Goal: Find specific page/section: Find specific page/section

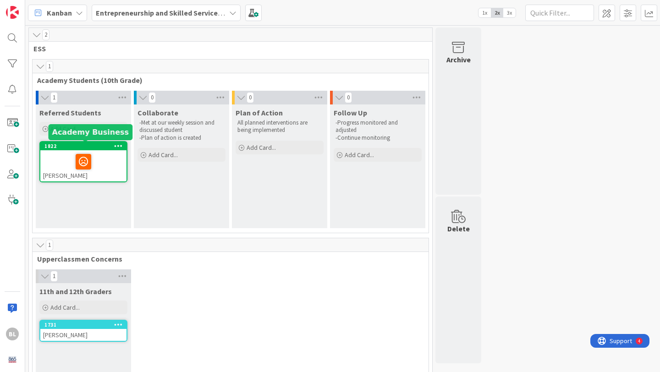
click at [85, 144] on div "1822" at bounding box center [85, 146] width 82 height 6
click at [84, 150] on div "1822" at bounding box center [83, 146] width 86 height 8
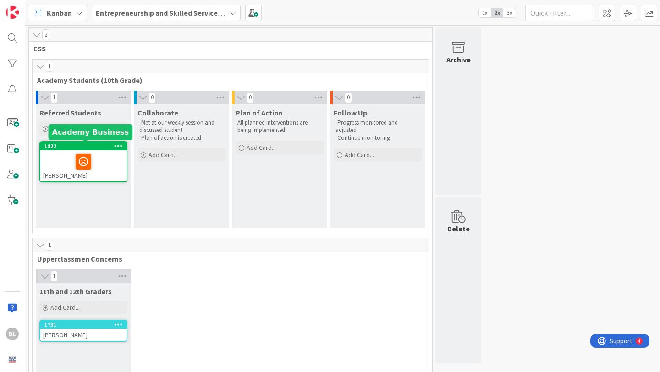
click at [80, 149] on div "1822" at bounding box center [85, 146] width 82 height 6
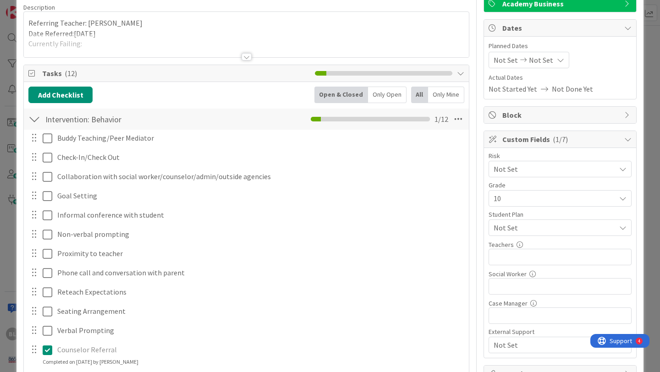
scroll to position [77, 0]
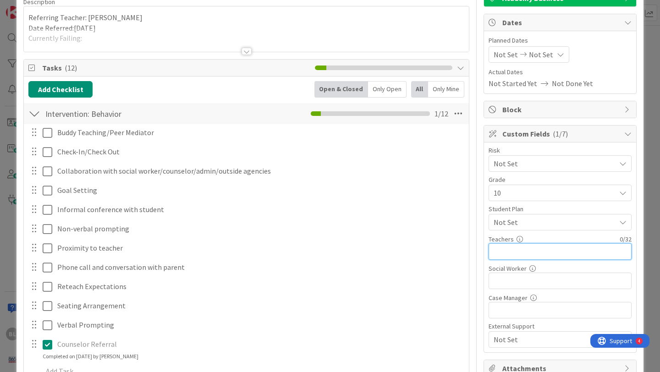
click at [539, 251] on input "text" at bounding box center [560, 252] width 143 height 17
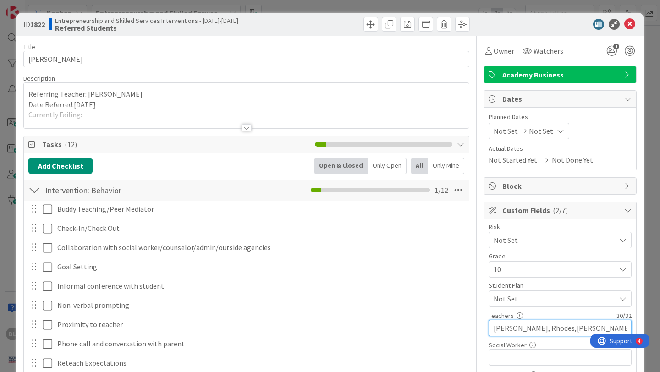
click at [516, 331] on input "[PERSON_NAME], Rhodes,[PERSON_NAME][GEOGRAPHIC_DATA]" at bounding box center [560, 328] width 143 height 17
click at [543, 330] on input "[PERSON_NAME], Rhodes,[PERSON_NAME][GEOGRAPHIC_DATA]" at bounding box center [560, 328] width 143 height 17
click at [571, 328] on input "[PERSON_NAME], Rhodes, [PERSON_NAME][GEOGRAPHIC_DATA]" at bounding box center [560, 328] width 143 height 17
click at [517, 328] on input "[PERSON_NAME], Rhodes, [PERSON_NAME][GEOGRAPHIC_DATA]" at bounding box center [560, 328] width 143 height 17
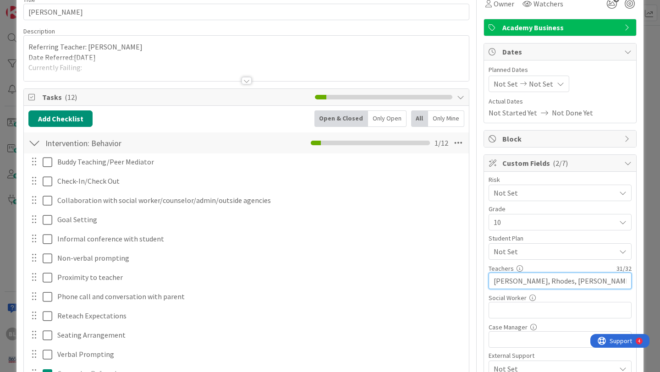
scroll to position [49, 0]
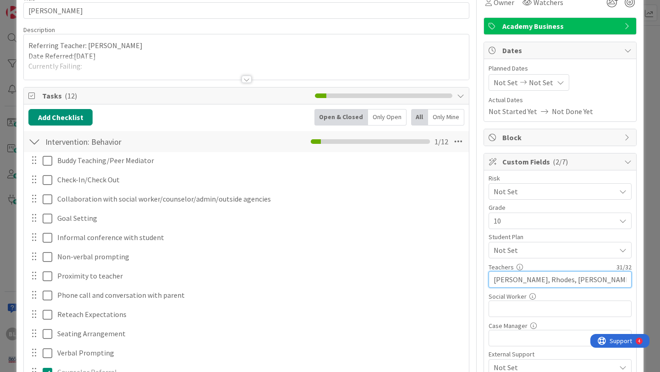
type input "[PERSON_NAME], Rhodes, [PERSON_NAME][GEOGRAPHIC_DATA]"
click at [623, 195] on icon at bounding box center [623, 191] width 7 height 7
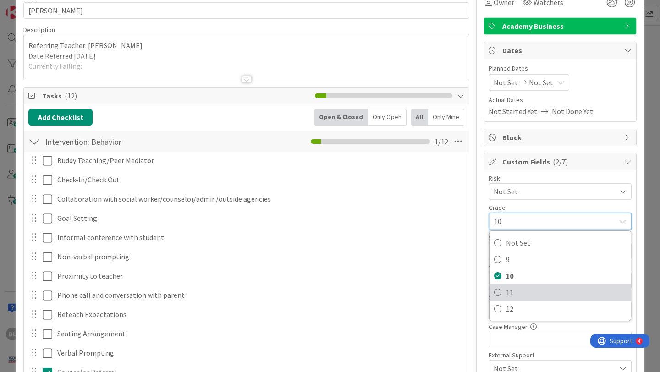
click at [506, 291] on span "11" at bounding box center [566, 293] width 120 height 14
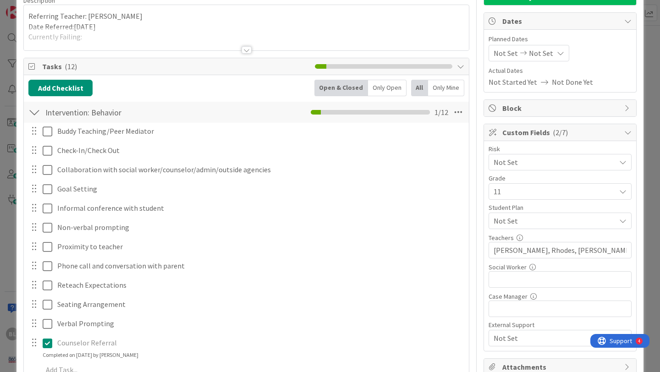
scroll to position [79, 0]
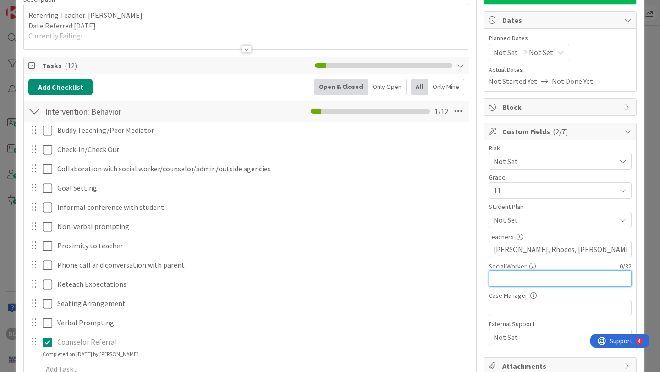
click at [514, 280] on input "text" at bounding box center [560, 279] width 143 height 17
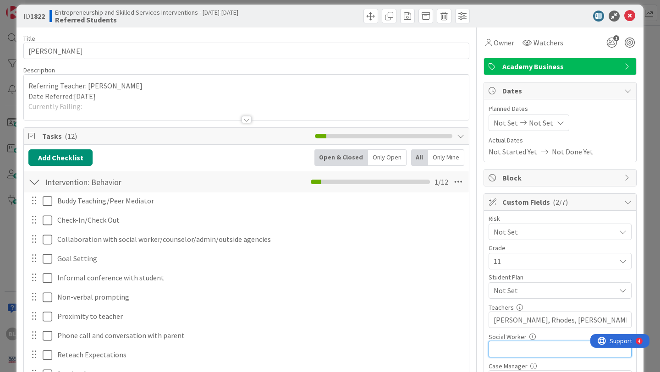
scroll to position [9, 0]
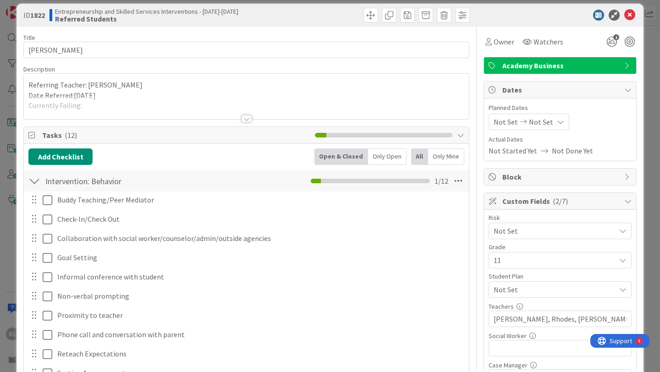
click at [627, 64] on icon at bounding box center [628, 65] width 7 height 7
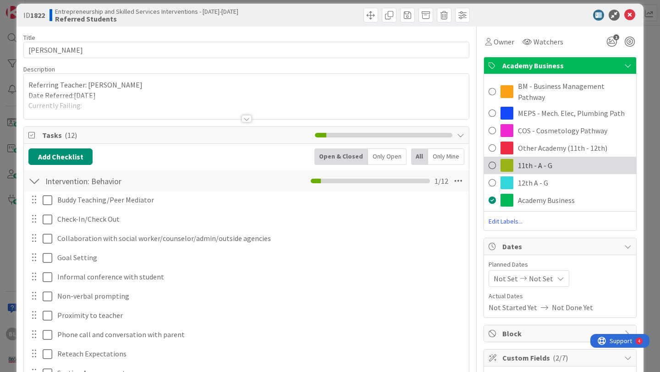
click at [494, 159] on span at bounding box center [492, 166] width 7 height 14
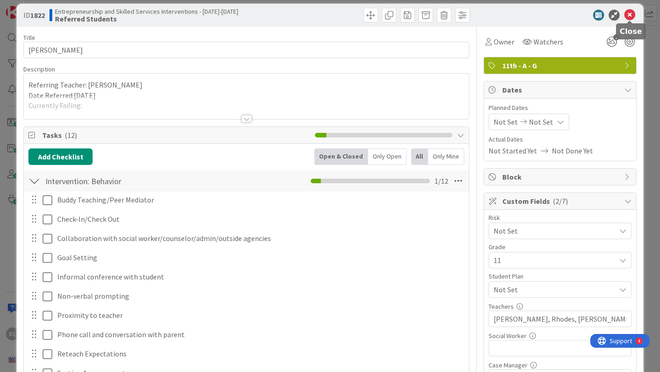
click at [630, 16] on icon at bounding box center [630, 15] width 11 height 11
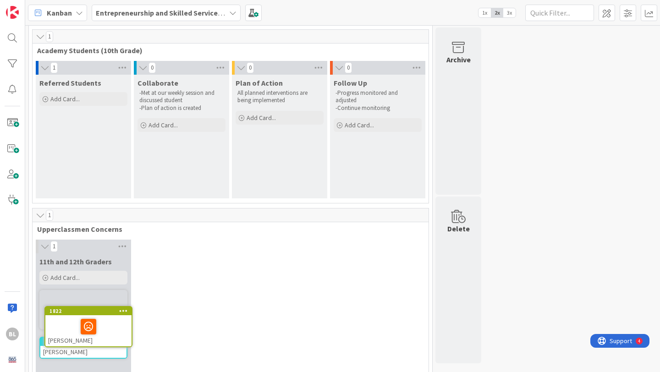
scroll to position [50, 0]
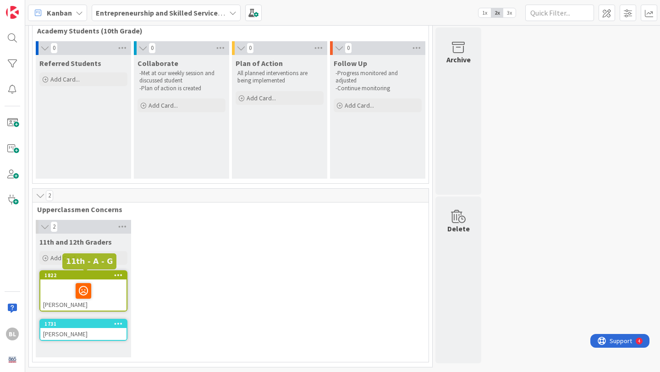
click at [99, 276] on div "1822" at bounding box center [85, 275] width 82 height 6
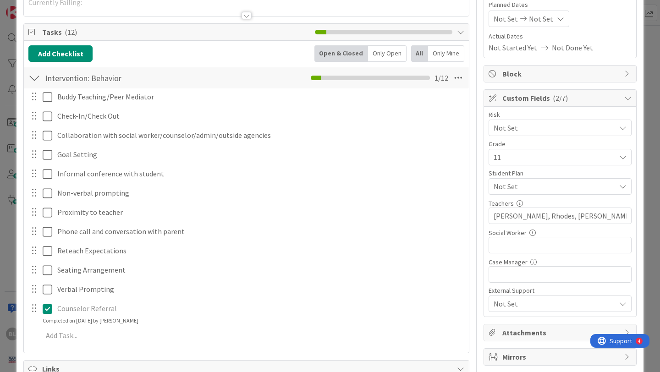
scroll to position [111, 0]
click at [622, 189] on icon at bounding box center [623, 187] width 7 height 7
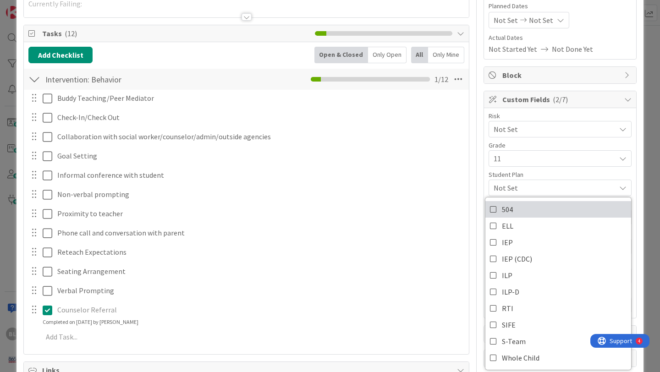
click at [494, 209] on icon at bounding box center [493, 210] width 7 height 14
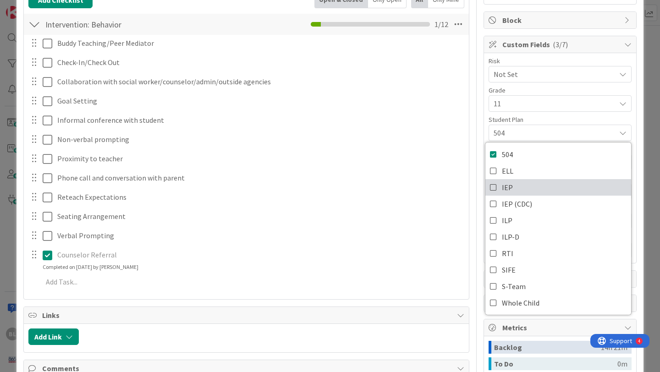
scroll to position [168, 0]
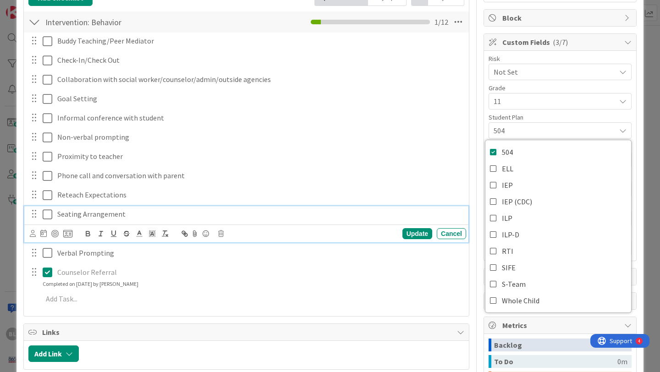
click at [448, 219] on p "Seating Arrangement" at bounding box center [259, 214] width 405 height 11
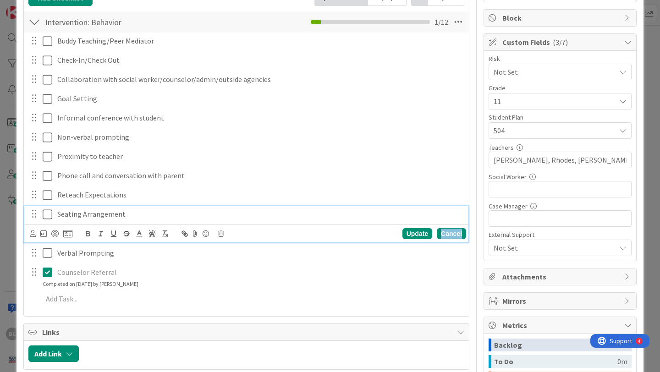
click at [448, 231] on div "Cancel" at bounding box center [451, 233] width 29 height 11
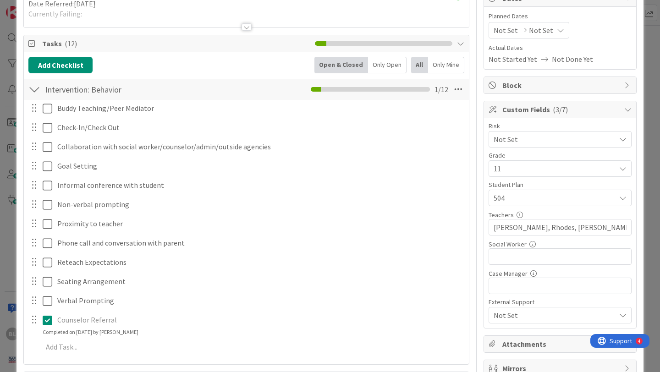
scroll to position [101, 0]
click at [617, 137] on div "Not Set" at bounding box center [560, 139] width 143 height 17
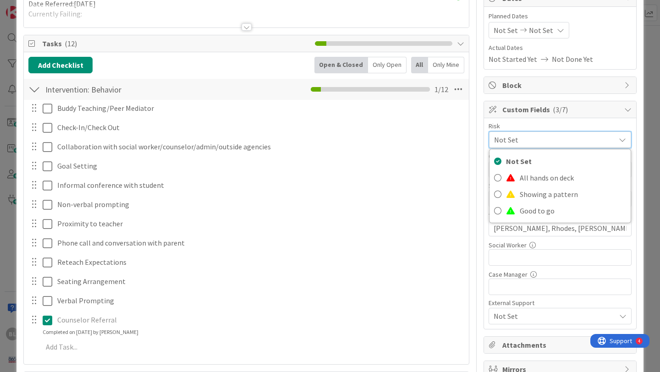
click at [473, 128] on div "Title 11 / 128 [PERSON_NAME] Description [PERSON_NAME] just joined Referring Te…" at bounding box center [330, 247] width 614 height 624
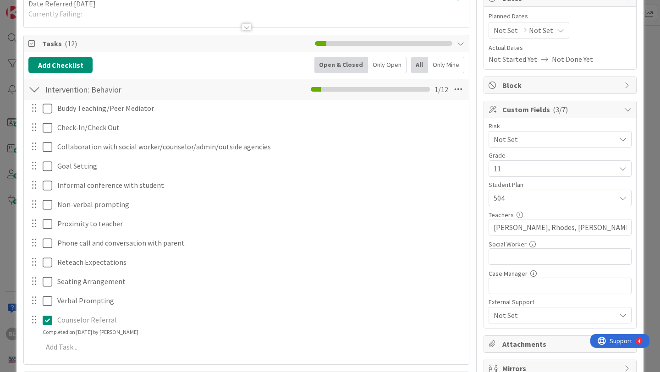
scroll to position [0, 0]
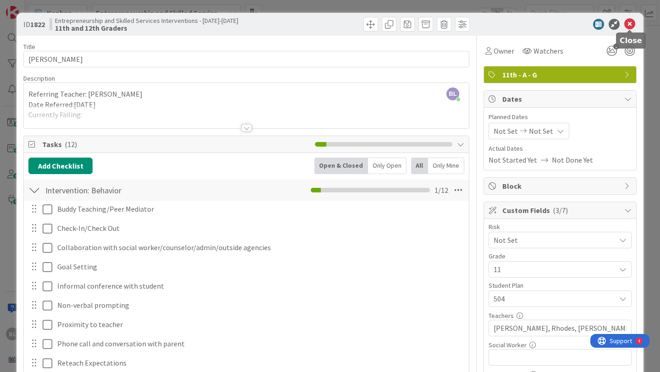
click at [630, 24] on icon at bounding box center [630, 24] width 11 height 11
